Goal: Communication & Community: Participate in discussion

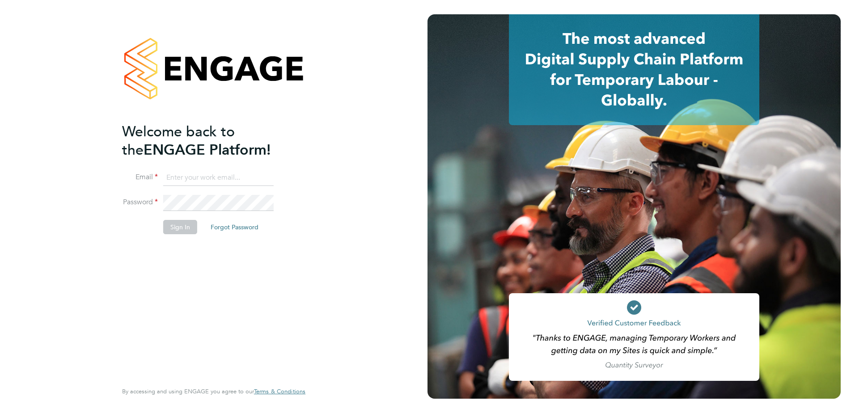
type input "[EMAIL_ADDRESS][DOMAIN_NAME]"
click at [175, 232] on button "Sign In" at bounding box center [180, 227] width 34 height 14
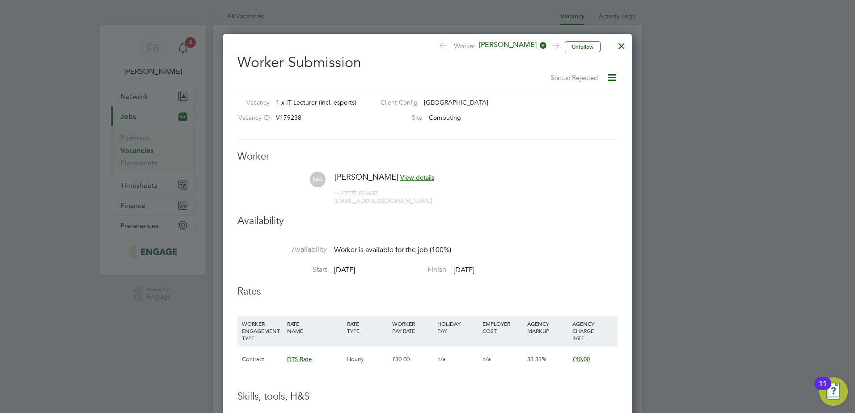
click at [617, 47] on div at bounding box center [621, 44] width 16 height 16
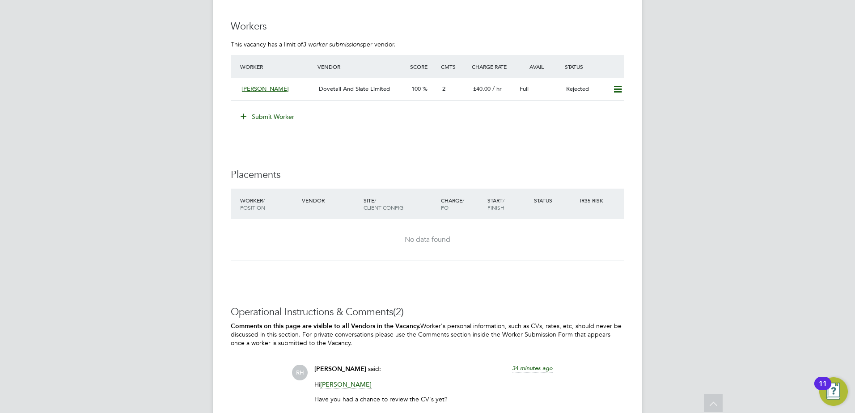
scroll to position [849, 0]
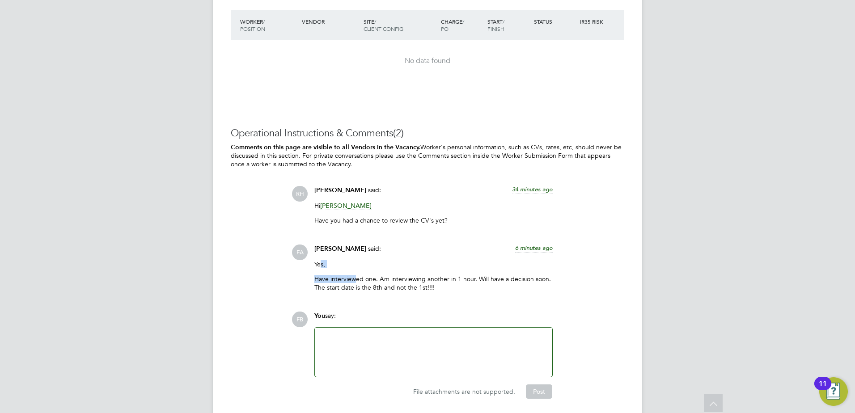
drag, startPoint x: 319, startPoint y: 262, endPoint x: 367, endPoint y: 267, distance: 47.6
click at [367, 267] on p "Yes," at bounding box center [433, 264] width 238 height 8
drag, startPoint x: 367, startPoint y: 267, endPoint x: 448, endPoint y: 280, distance: 82.4
click at [448, 280] on p "Have interviewed one. Am interviewing another in 1 hour. Will have a decision s…" at bounding box center [433, 283] width 238 height 16
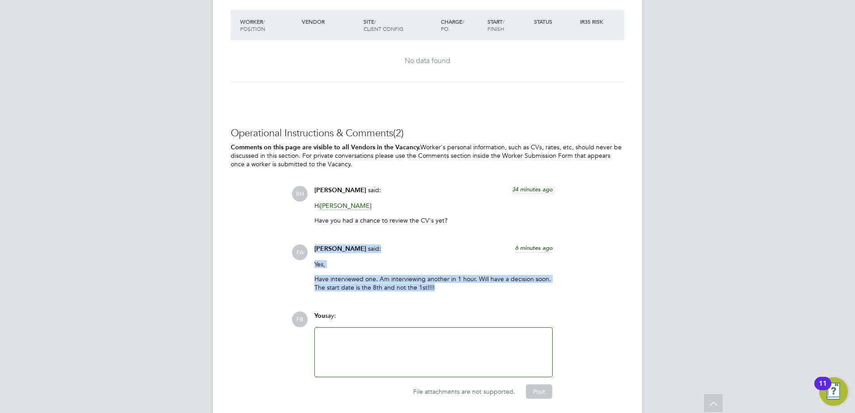
drag, startPoint x: 435, startPoint y: 289, endPoint x: 305, endPoint y: 258, distance: 133.4
click at [305, 258] on div "FA Fraz Arshad said: 6 minutes ago Yes, Have interviewed one. Am interviewing a…" at bounding box center [457, 272] width 333 height 54
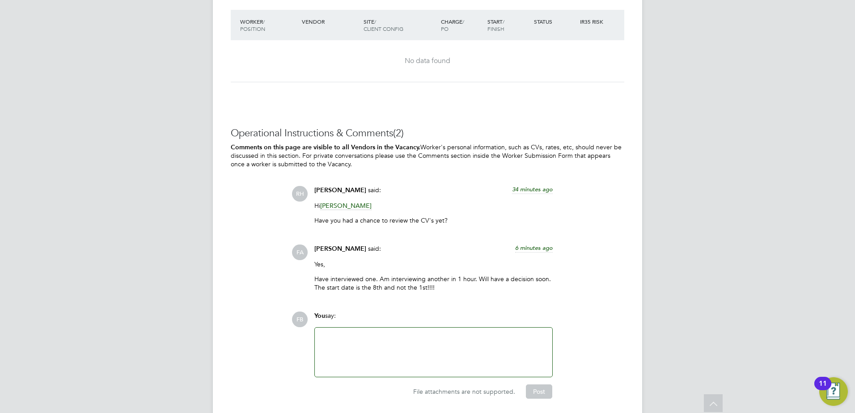
drag, startPoint x: 305, startPoint y: 258, endPoint x: 425, endPoint y: 220, distance: 125.3
click at [425, 220] on p "Have you had a chance to review the CV's yet?" at bounding box center [433, 220] width 238 height 8
drag, startPoint x: 454, startPoint y: 218, endPoint x: 314, endPoint y: 194, distance: 141.8
click at [314, 194] on div "Rufena Haque said: 34 minutes ago Hi Fraz Arshad Have you had a chance to revie…" at bounding box center [433, 208] width 247 height 45
drag, startPoint x: 314, startPoint y: 194, endPoint x: 369, endPoint y: 245, distance: 75.0
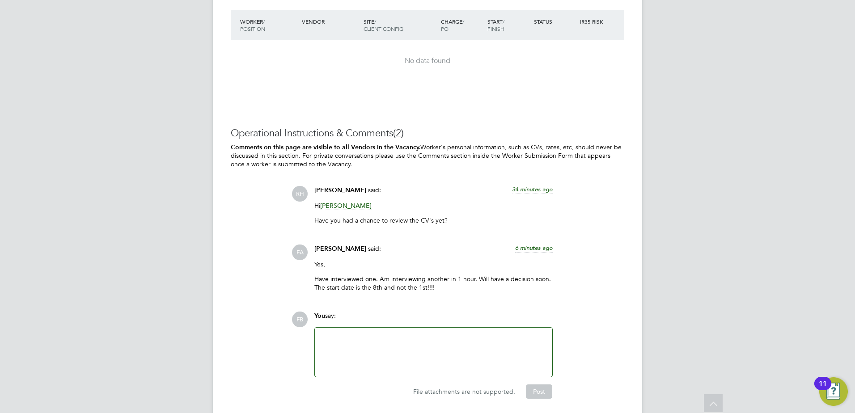
click at [369, 245] on div "Fraz Arshad said: 6 minutes ago" at bounding box center [433, 253] width 238 height 16
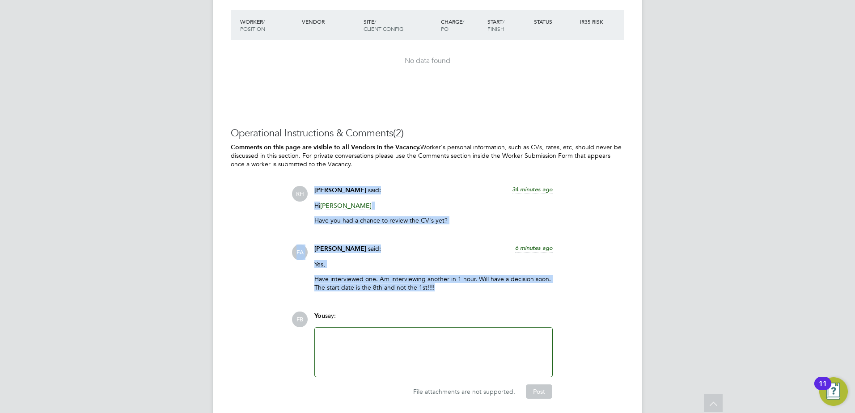
drag, startPoint x: 440, startPoint y: 289, endPoint x: 281, endPoint y: 187, distance: 188.7
click at [281, 187] on div "Operational Instructions & Comments (2) Comments on this page are visible to al…" at bounding box center [427, 263] width 393 height 272
drag, startPoint x: 281, startPoint y: 187, endPoint x: 237, endPoint y: 198, distance: 45.1
click at [237, 198] on div "Operational Instructions & Comments (2) Comments on this page are visible to al…" at bounding box center [427, 263] width 393 height 272
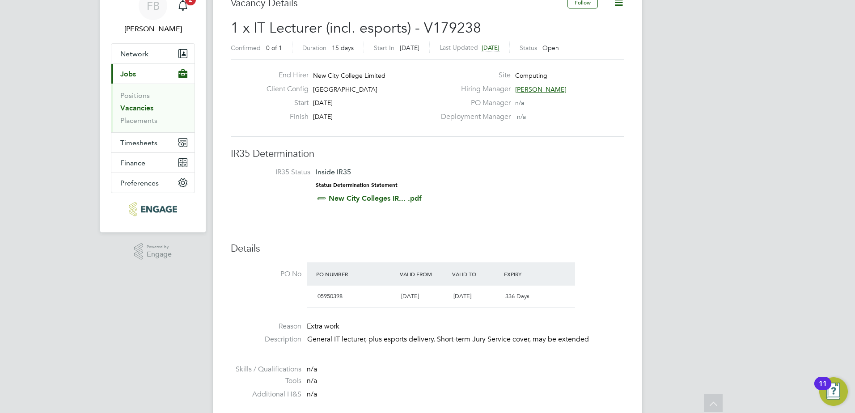
scroll to position [0, 0]
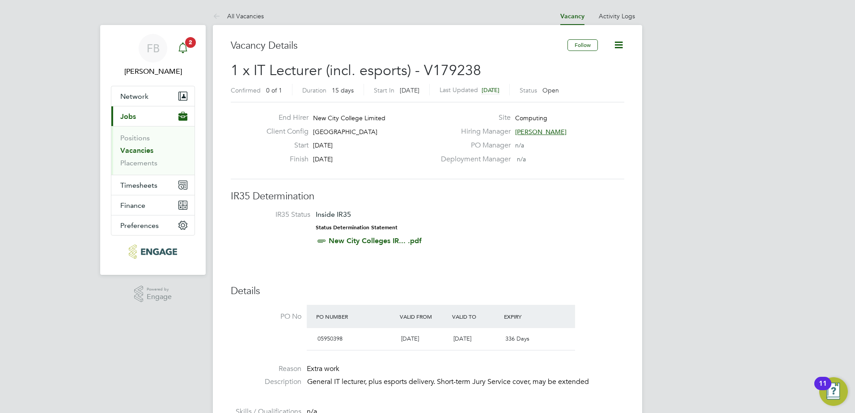
click at [190, 46] on span "2" at bounding box center [190, 42] width 11 height 11
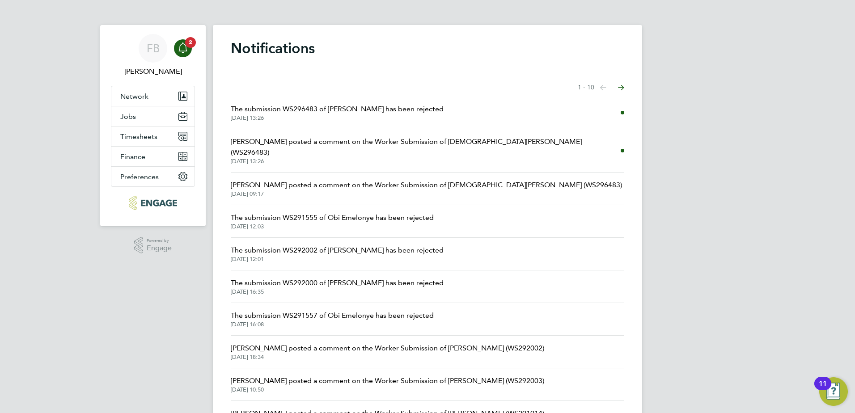
click at [397, 180] on span "Fraz Arshad posted a comment on the Worker Submission of Muhammad Ahmad (WS2964…" at bounding box center [426, 185] width 391 height 11
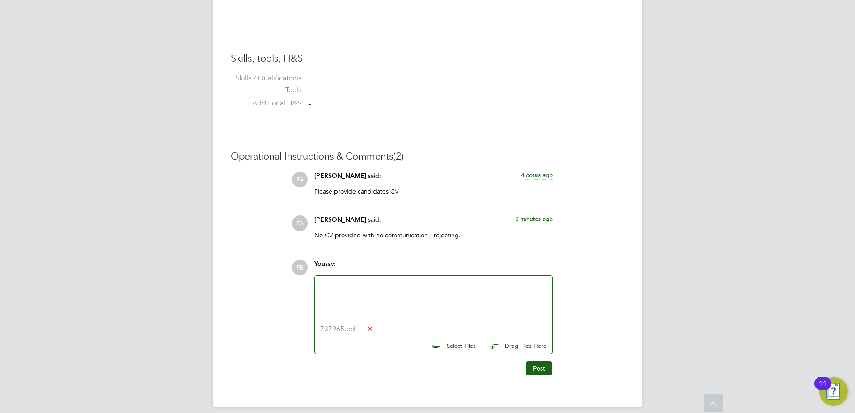
click at [376, 289] on div at bounding box center [433, 300] width 227 height 38
drag, startPoint x: 412, startPoint y: 297, endPoint x: 404, endPoint y: 301, distance: 8.6
click at [404, 301] on div "Hi Fraz, Sorry I didn't get the first notifaction. Please see attached the CV" at bounding box center [433, 301] width 227 height 41
click at [395, 317] on div "Hi Fraz, Sorry I didn't get the first notification. Please see attached the CV" at bounding box center [433, 301] width 227 height 41
click at [401, 315] on div "Hi Fraz, Sorry I didn't get the first notification. Please see attached the CV" at bounding box center [433, 301] width 227 height 41
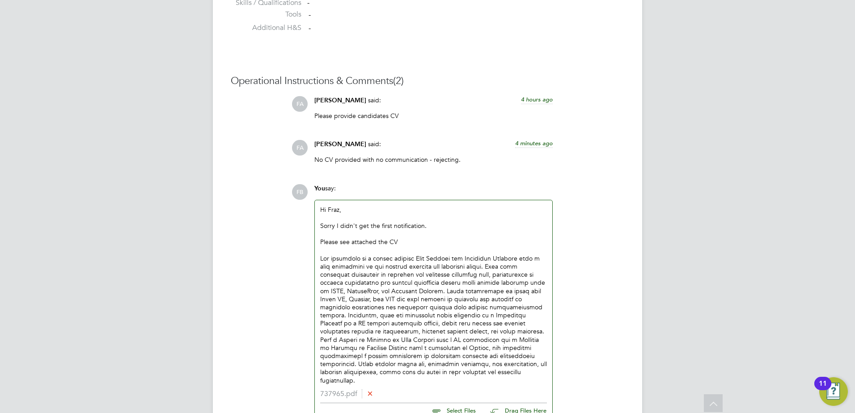
scroll to position [784, 0]
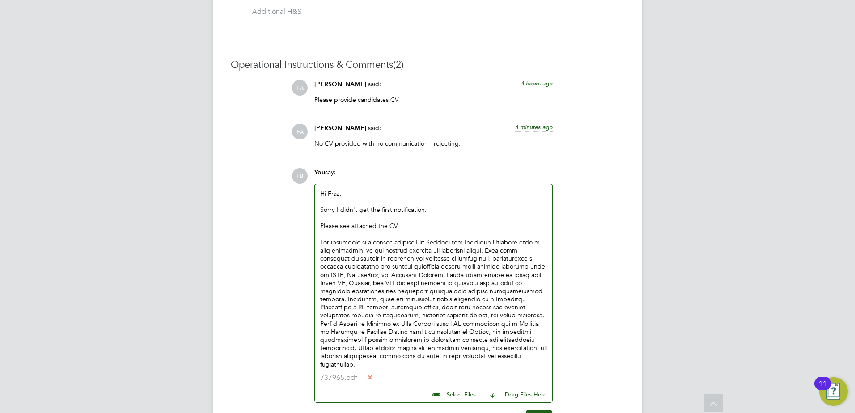
click at [420, 275] on div "Hi Fraz, Sorry I didn't get the first notification. Please see attached the CV" at bounding box center [433, 279] width 227 height 179
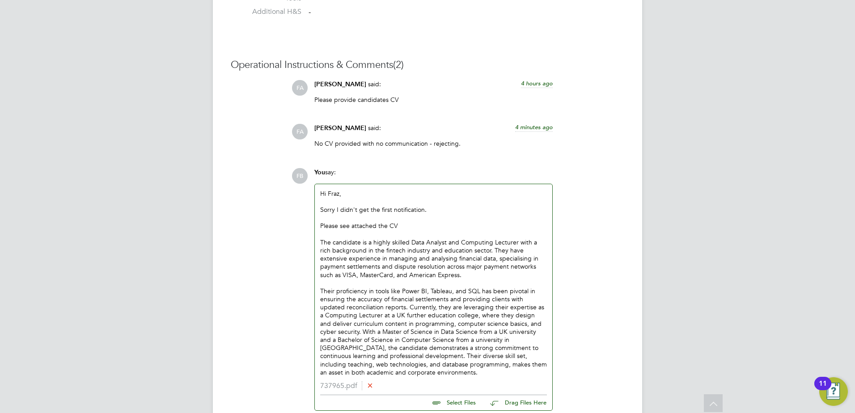
click at [319, 316] on div "Hi Fraz, Sorry I didn't get the first notification. Please see attached the CV …" at bounding box center [433, 283] width 237 height 198
click at [380, 307] on div "Their proficiency in tools like Power BI, Tableau, and SQL has been pivotal in …" at bounding box center [433, 331] width 227 height 89
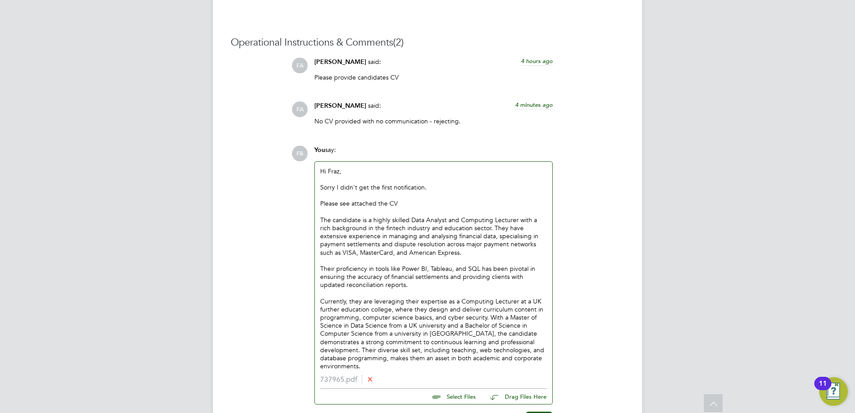
scroll to position [829, 0]
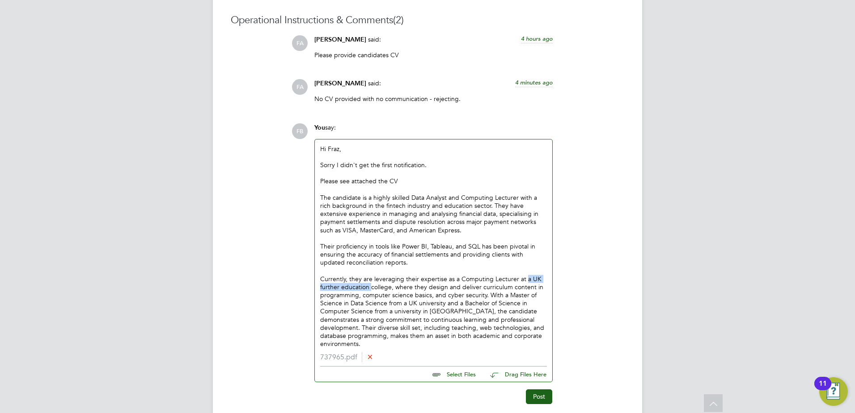
drag, startPoint x: 524, startPoint y: 278, endPoint x: 369, endPoint y: 289, distance: 155.0
click at [369, 289] on div "Currently, they are leveraging their expertise as a Computing Lecturer at a UK …" at bounding box center [433, 311] width 227 height 73
drag, startPoint x: 395, startPoint y: 289, endPoint x: 400, endPoint y: 290, distance: 5.0
click at [398, 290] on div "Currently, they are leveraging their expertise as a Computing Lecturer at an FE…" at bounding box center [433, 311] width 227 height 73
click at [418, 291] on div "Currently, they are leveraging their expertise as a Computing Lecturer at an FE…" at bounding box center [433, 311] width 227 height 73
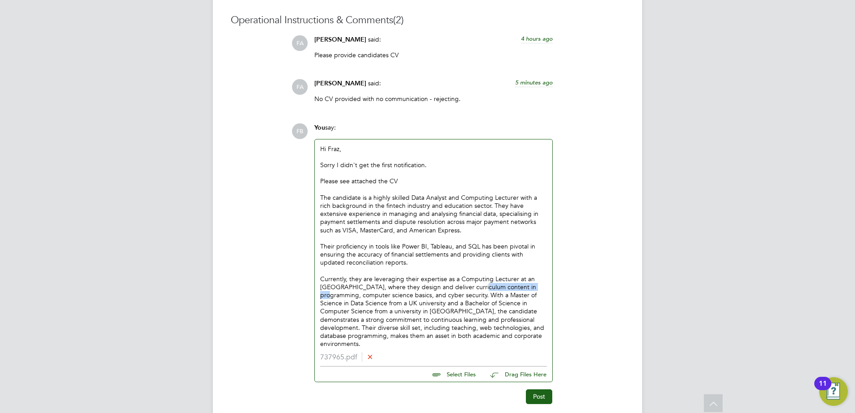
drag, startPoint x: 463, startPoint y: 287, endPoint x: 523, endPoint y: 286, distance: 60.8
click at [523, 286] on div "Currently, they are leveraging their expertise as a Computing Lecturer at an FE…" at bounding box center [433, 311] width 227 height 73
click at [533, 287] on div "Currently, they are leveraging their expertise as a Computing Lecturer at an FE…" at bounding box center [433, 311] width 227 height 73
click at [443, 296] on div "Currently, they are leveraging their expertise as a Computing Lecturer at an FE…" at bounding box center [433, 311] width 227 height 73
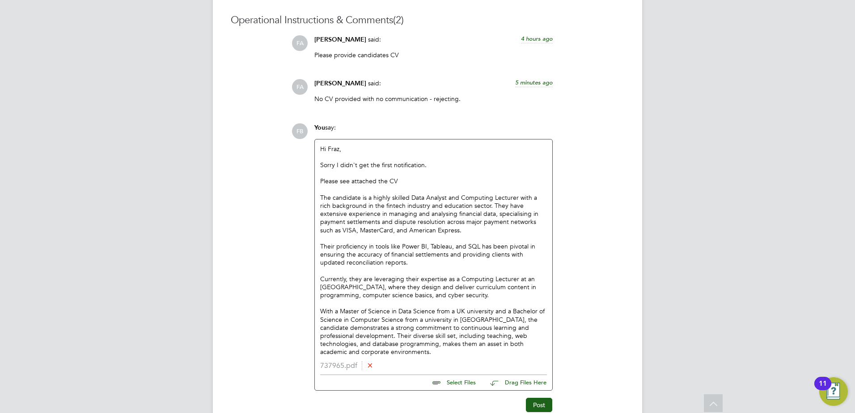
scroll to position [874, 0]
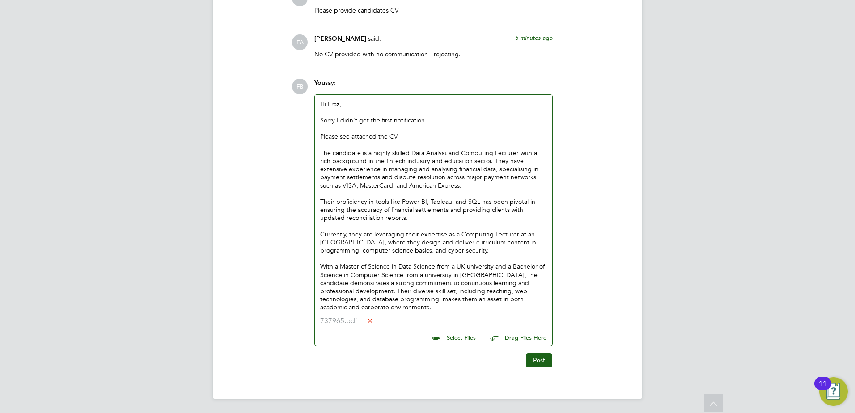
click at [380, 306] on div "With a Master of Science in Data Science from a UK university and a Bachelor of…" at bounding box center [433, 286] width 227 height 49
click at [531, 363] on button "Post" at bounding box center [539, 360] width 26 height 14
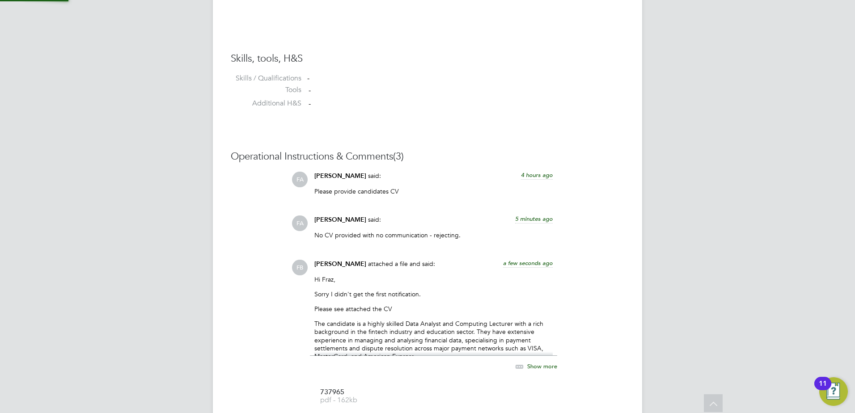
scroll to position [858, 0]
